Goal: Information Seeking & Learning: Learn about a topic

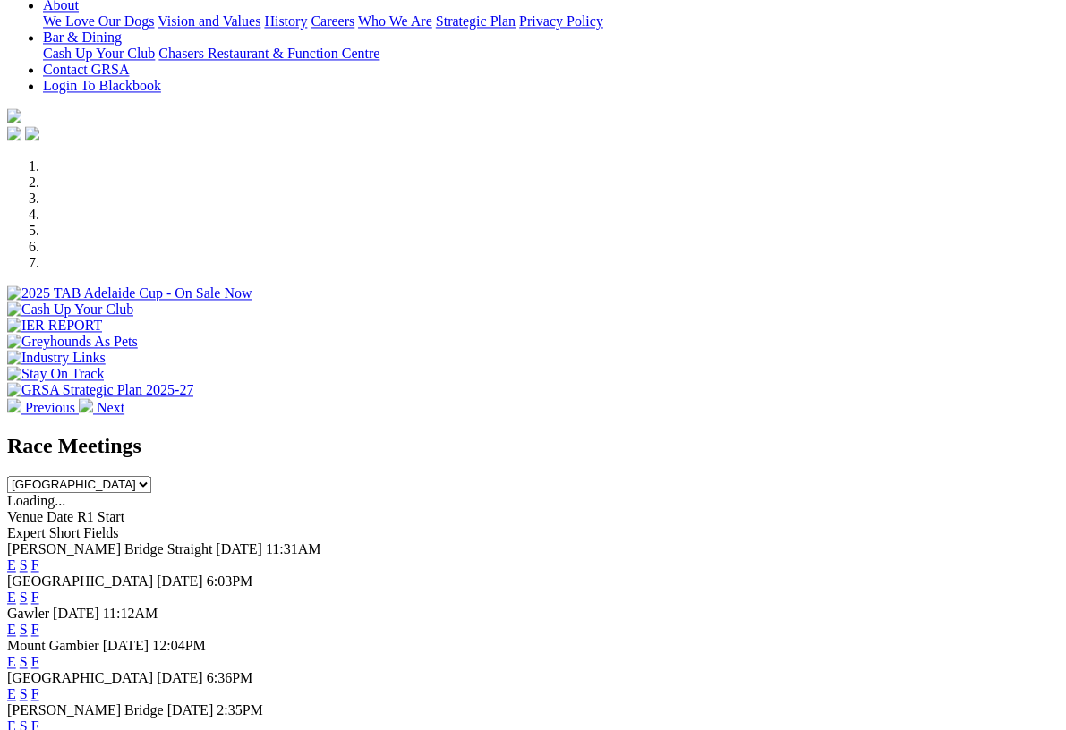
scroll to position [407, 0]
click at [39, 654] on link "F" at bounding box center [35, 661] width 8 height 15
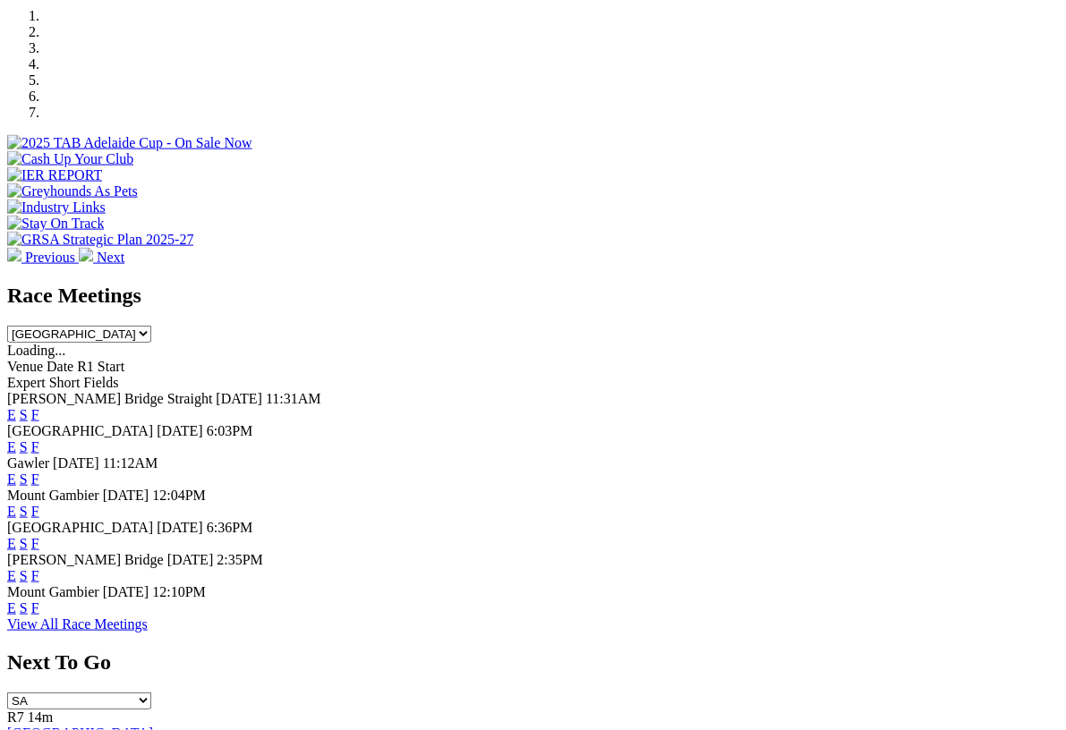
scroll to position [558, 0]
click at [39, 601] on link "F" at bounding box center [35, 608] width 8 height 15
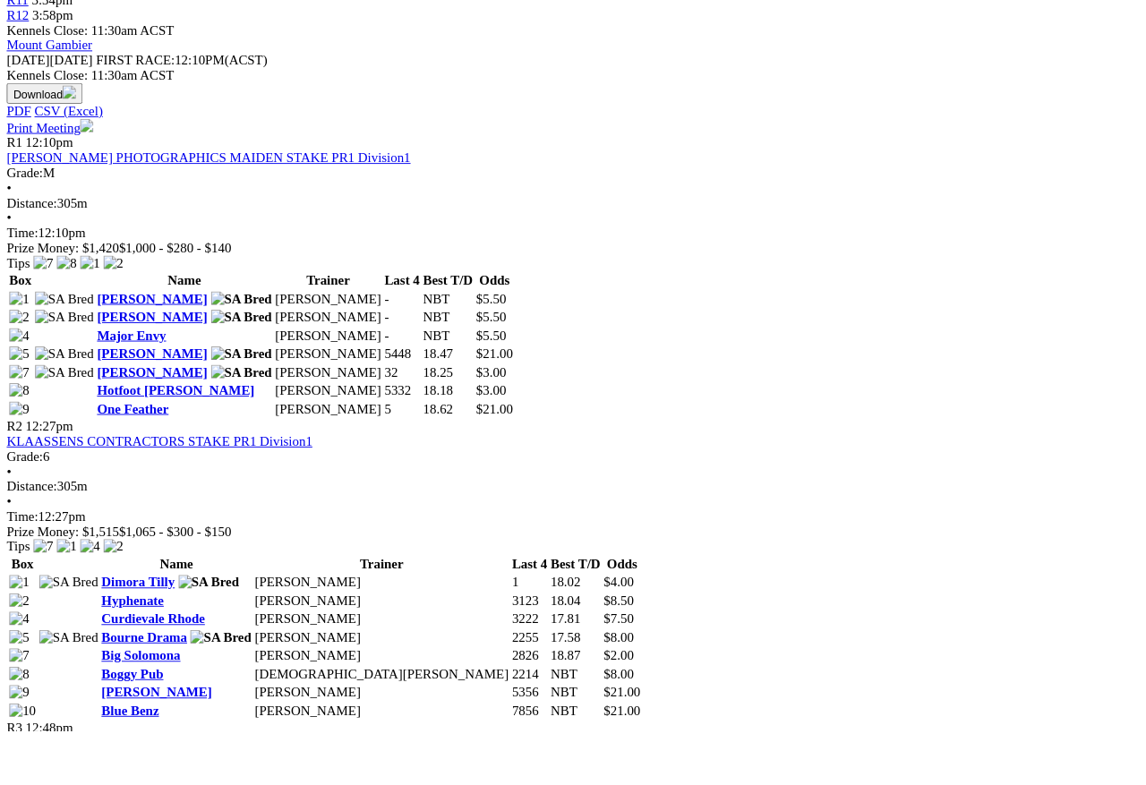
scroll to position [832, 75]
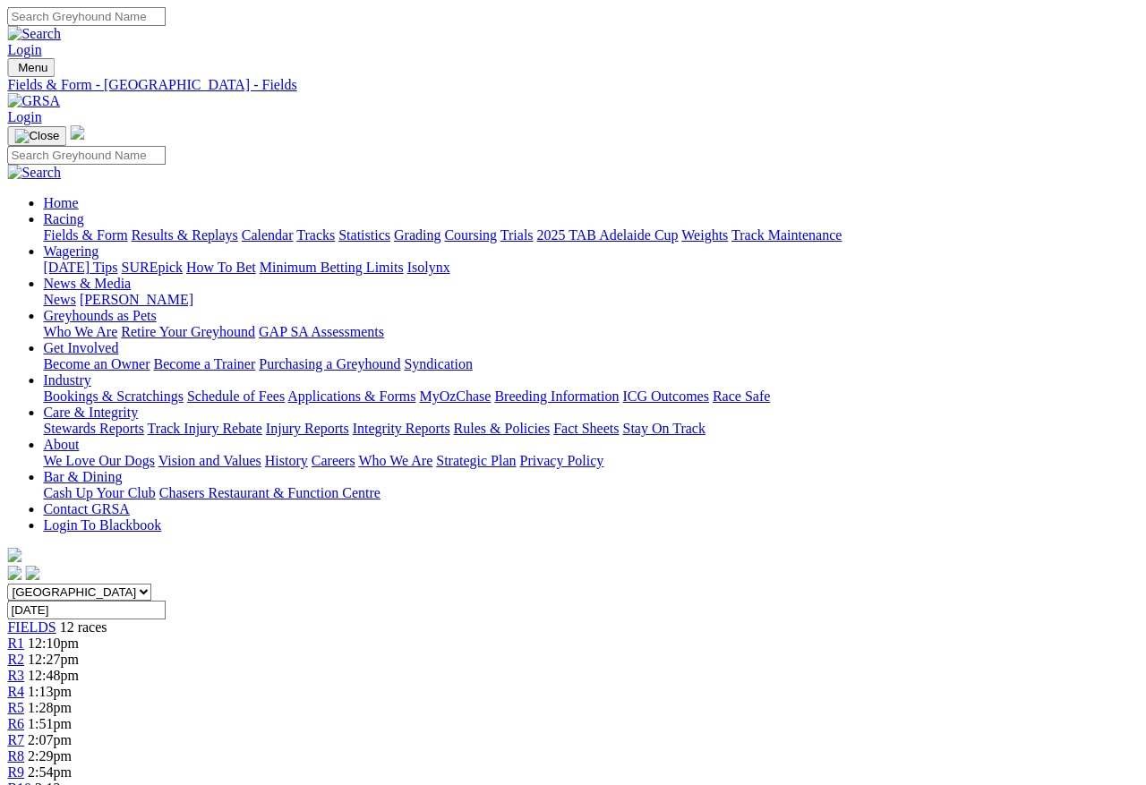
scroll to position [0, 54]
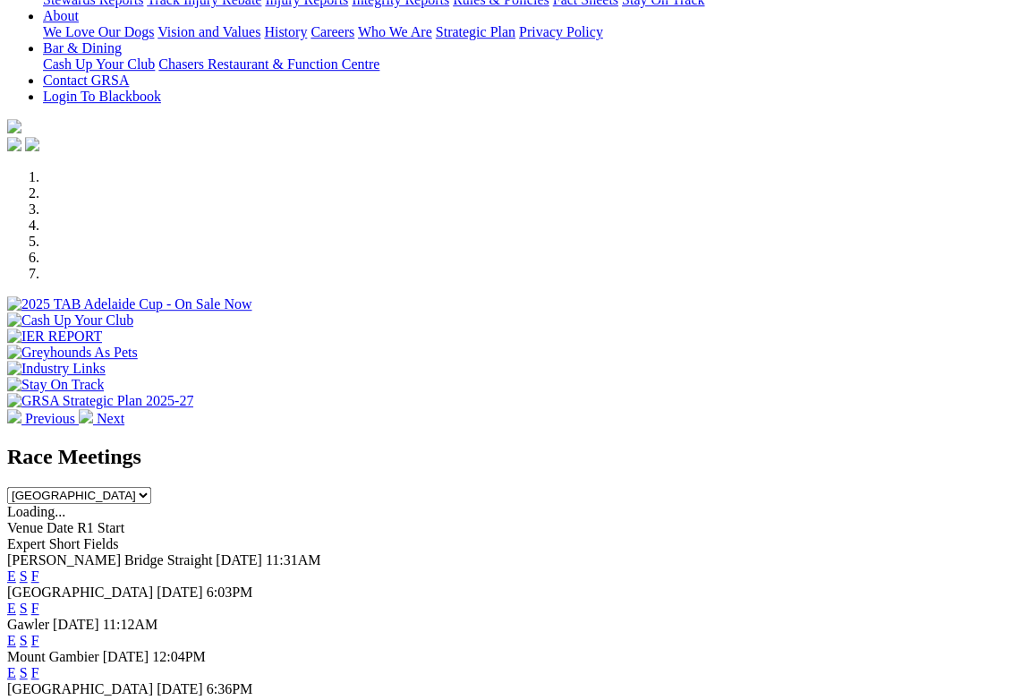
scroll to position [397, 0]
click at [39, 665] on link "F" at bounding box center [35, 672] width 8 height 15
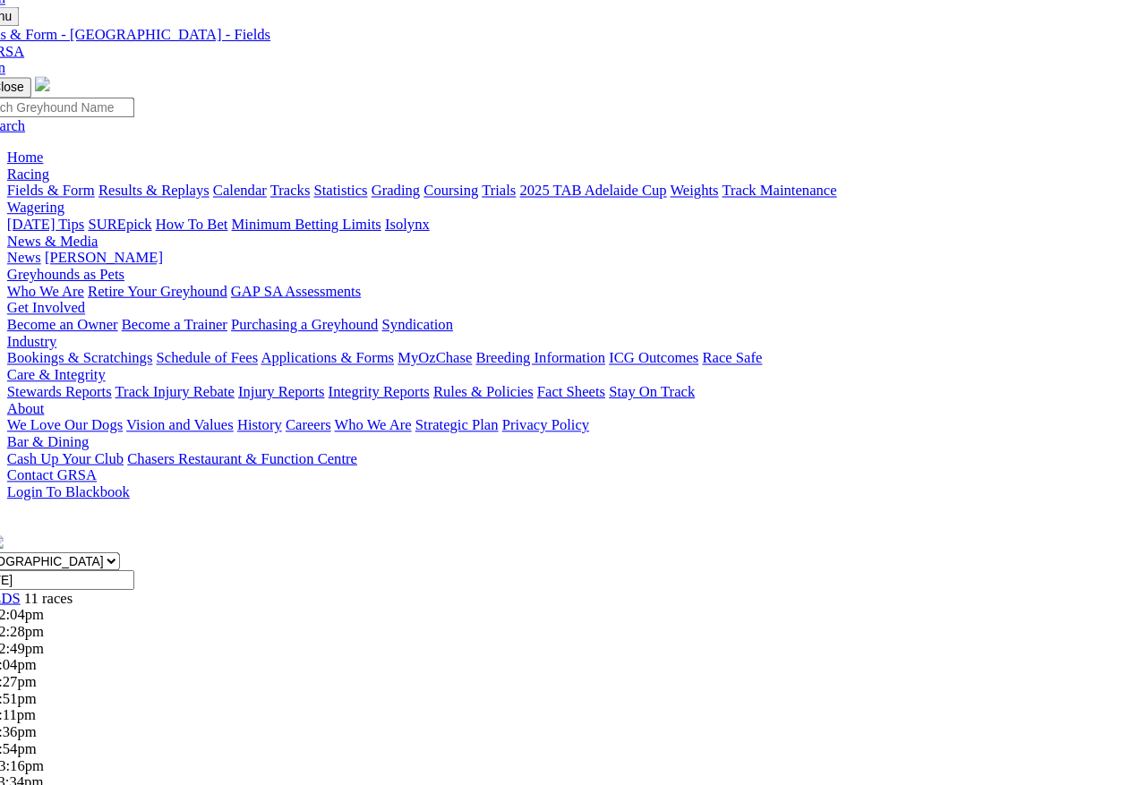
scroll to position [52, 0]
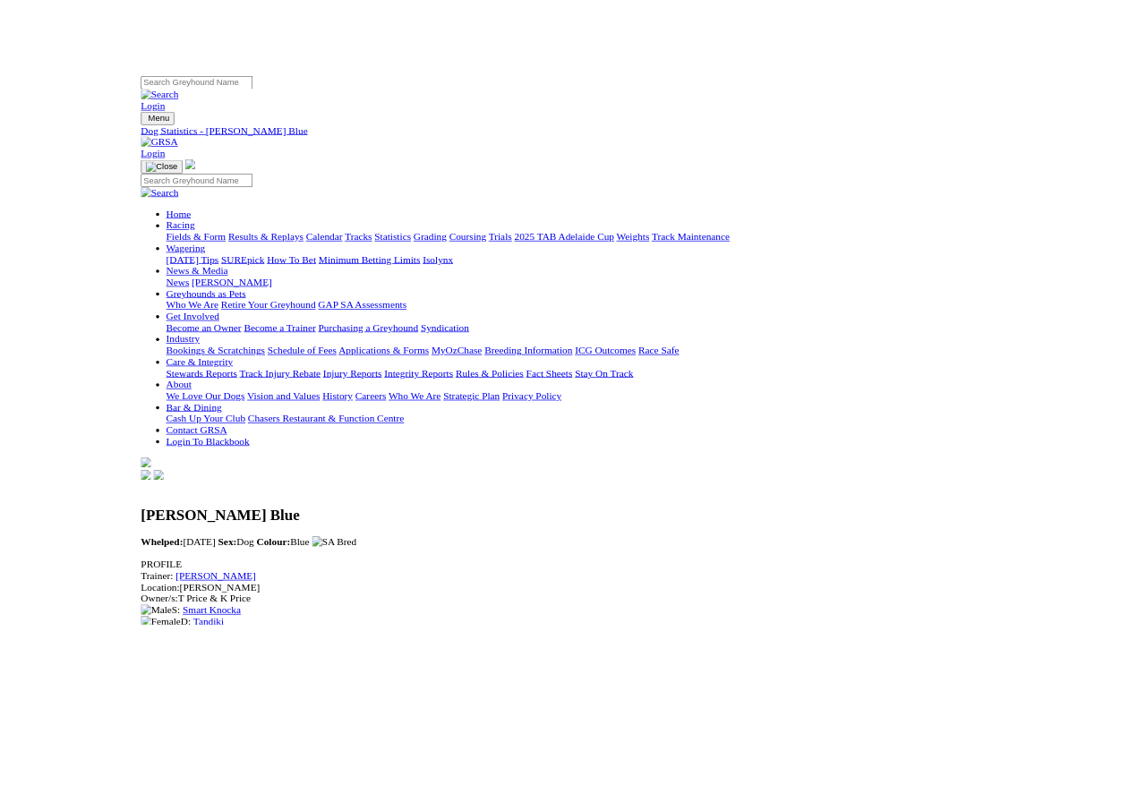
scroll to position [0, 6]
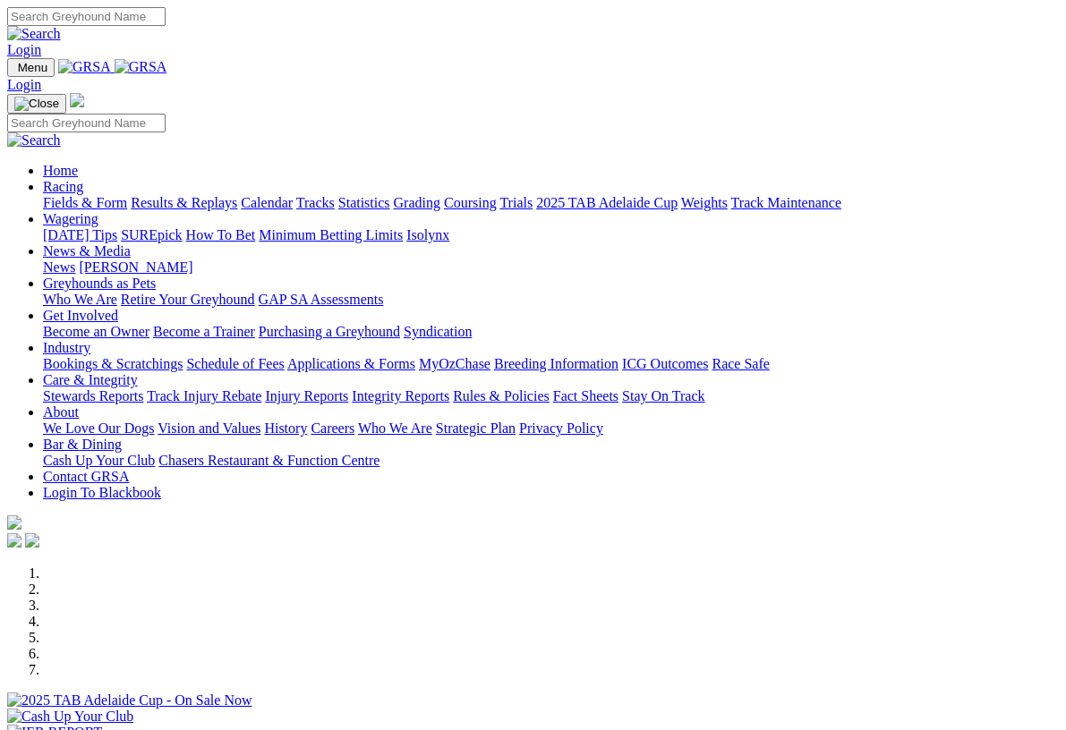
scroll to position [2, 0]
click at [83, 177] on link "Racing" at bounding box center [63, 184] width 40 height 15
click at [293, 193] on link "Calendar" at bounding box center [267, 200] width 52 height 15
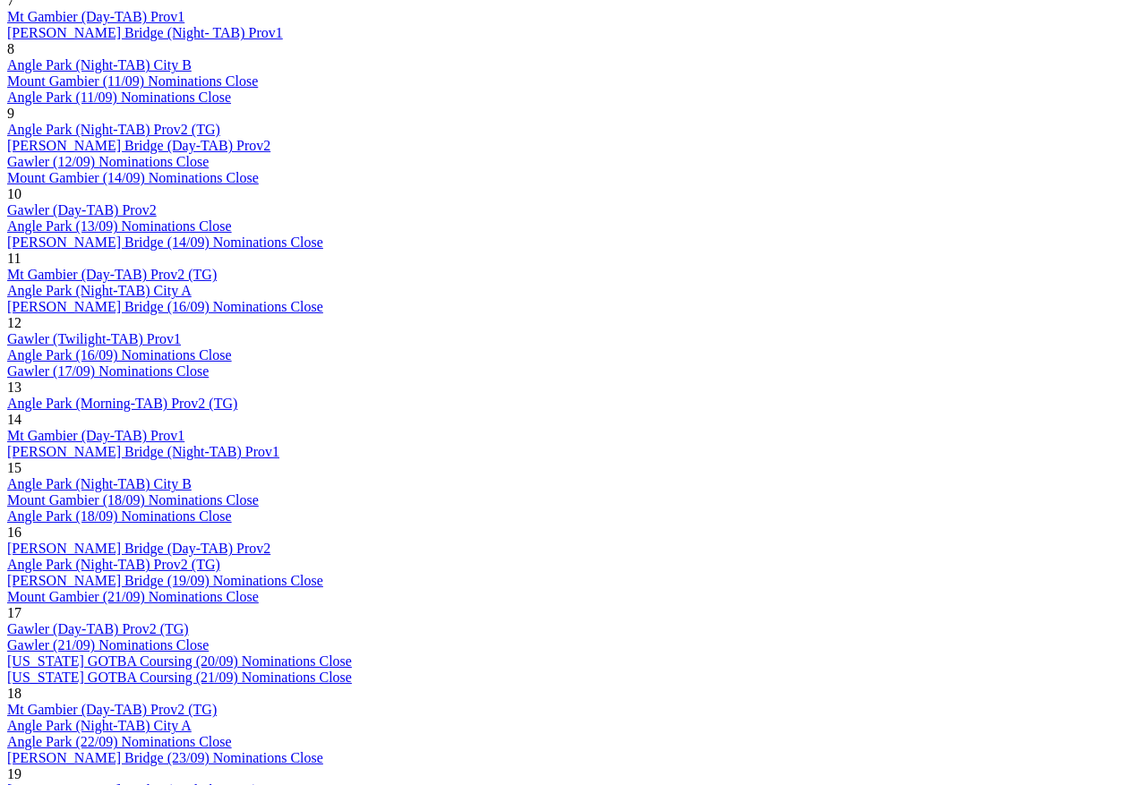
scroll to position [1438, 0]
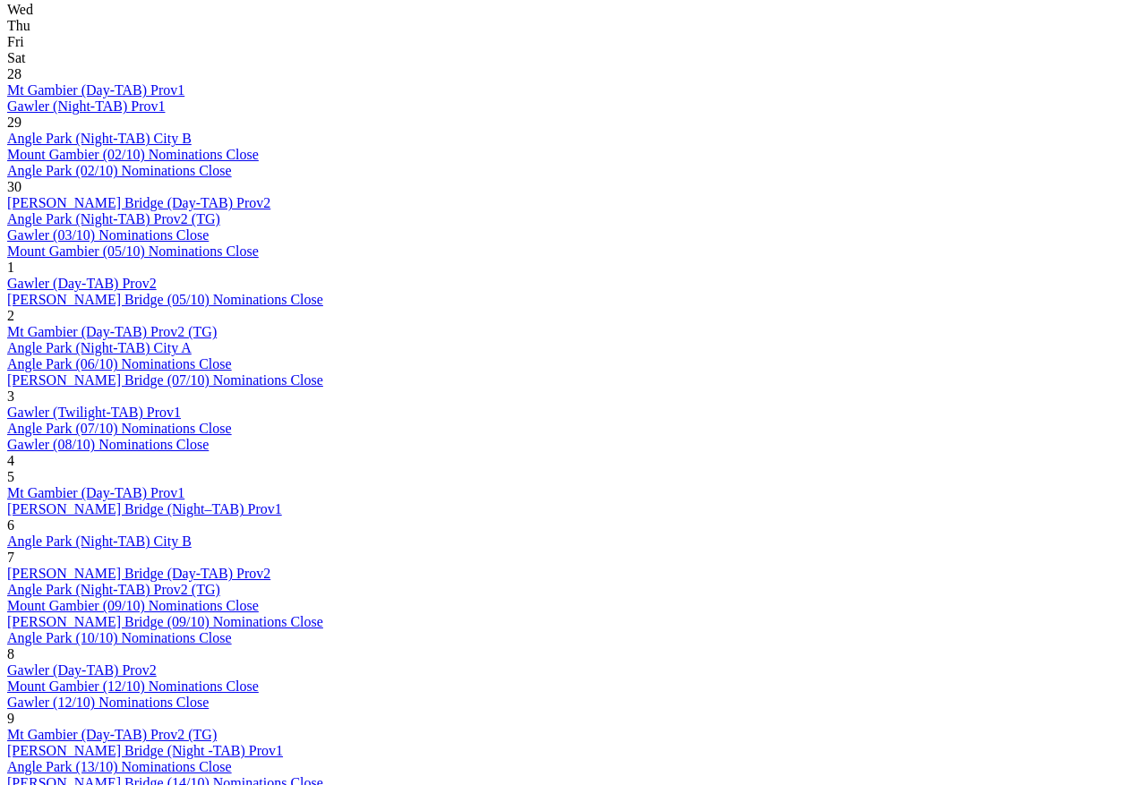
scroll to position [928, 0]
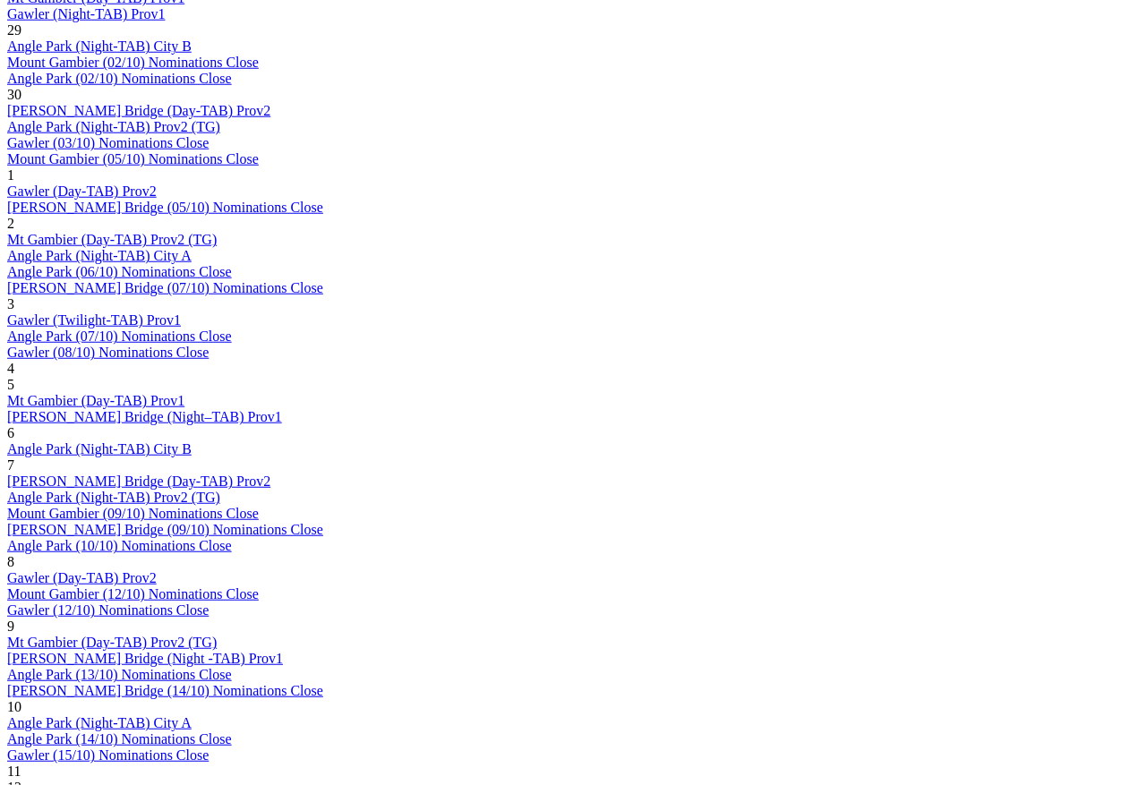
scroll to position [1021, 0]
